Goal: Entertainment & Leisure: Browse casually

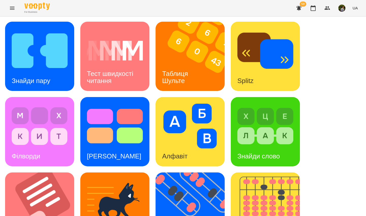
scroll to position [130, 0]
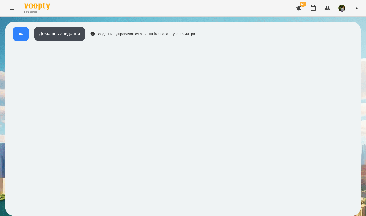
click at [22, 34] on icon at bounding box center [21, 34] width 5 height 4
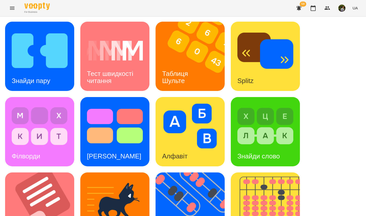
click at [273, 134] on div "Знайди слово" at bounding box center [259, 156] width 56 height 20
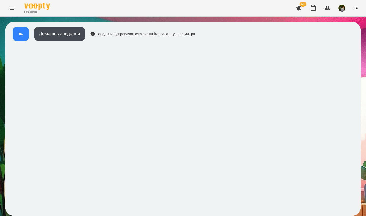
click at [19, 34] on icon at bounding box center [21, 34] width 5 height 4
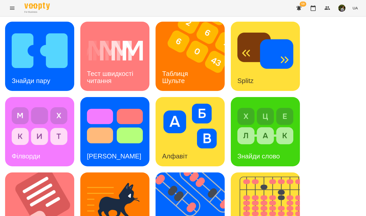
click at [266, 134] on h3 "Знайди слово" at bounding box center [259, 156] width 42 height 8
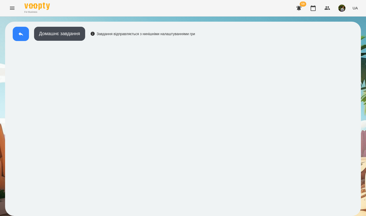
click at [20, 33] on icon at bounding box center [21, 34] width 6 height 6
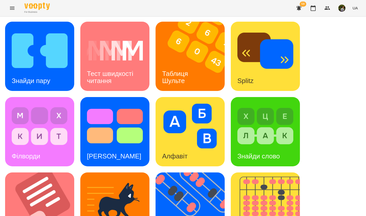
click at [264, 134] on img at bounding box center [266, 126] width 56 height 45
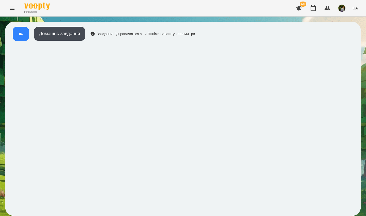
click at [18, 30] on button at bounding box center [21, 34] width 16 height 14
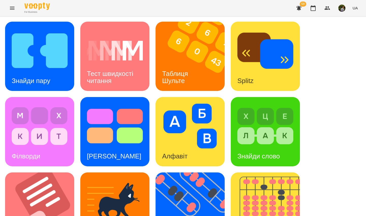
scroll to position [76, 0]
click at [55, 97] on div "Філворди" at bounding box center [39, 131] width 69 height 69
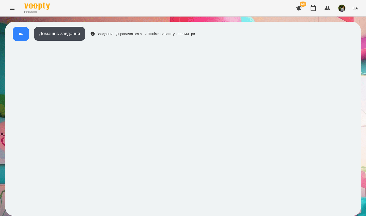
click at [20, 34] on icon at bounding box center [21, 34] width 5 height 4
